Goal: Find specific page/section

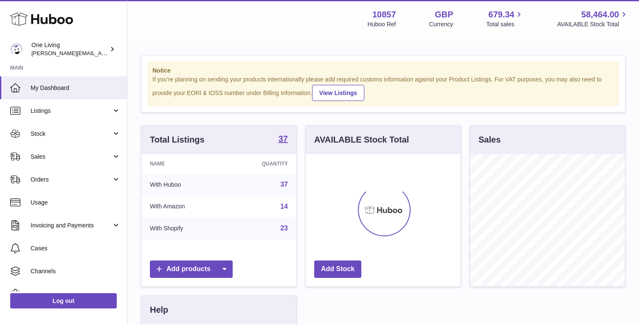
scroll to position [133, 155]
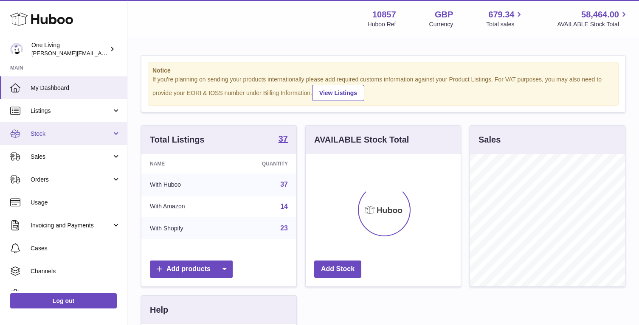
click at [96, 133] on span "Stock" at bounding box center [71, 134] width 81 height 8
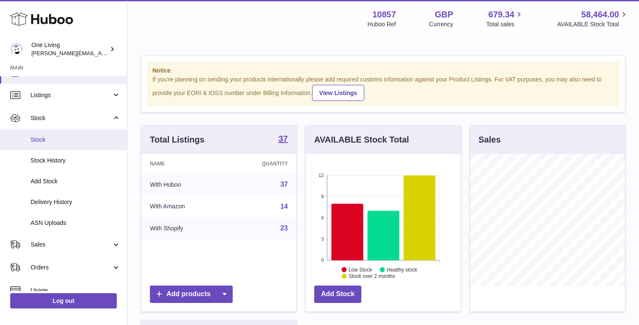
scroll to position [22, 0]
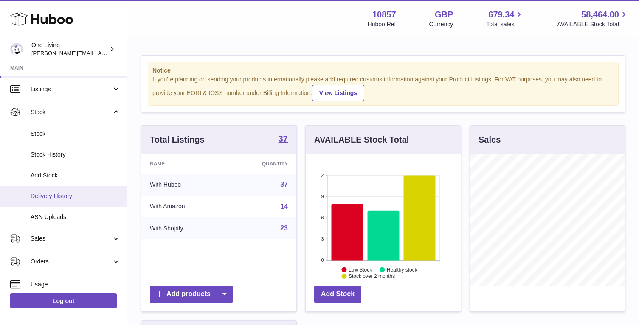
click at [87, 198] on span "Delivery History" at bounding box center [76, 196] width 90 height 8
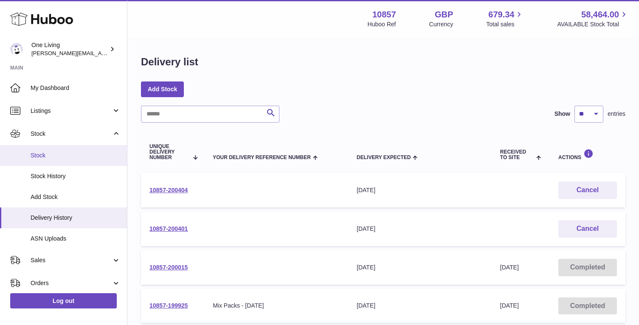
click at [54, 151] on link "Stock" at bounding box center [63, 155] width 127 height 21
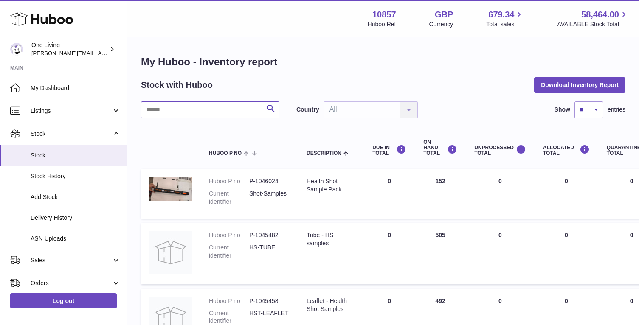
click at [171, 114] on input "text" at bounding box center [210, 110] width 139 height 17
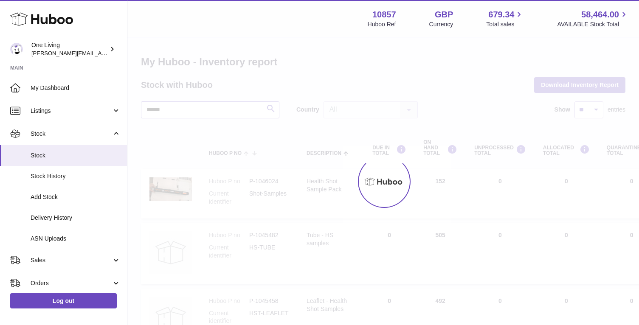
type input "******"
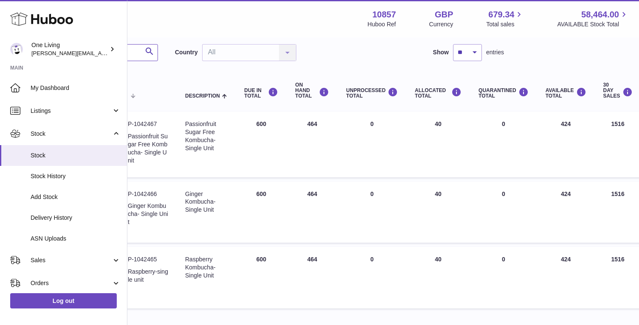
scroll to position [57, 0]
